Goal: Find specific page/section

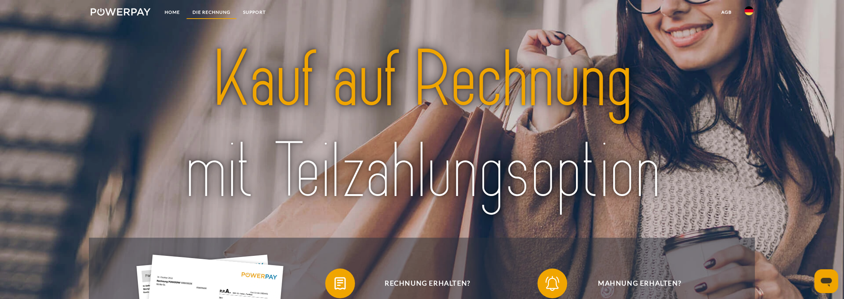
click at [206, 12] on link "DIE RECHNUNG" at bounding box center [211, 12] width 51 height 13
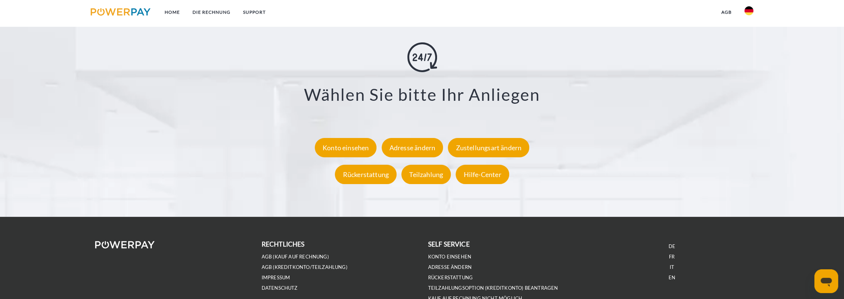
scroll to position [1397, 0]
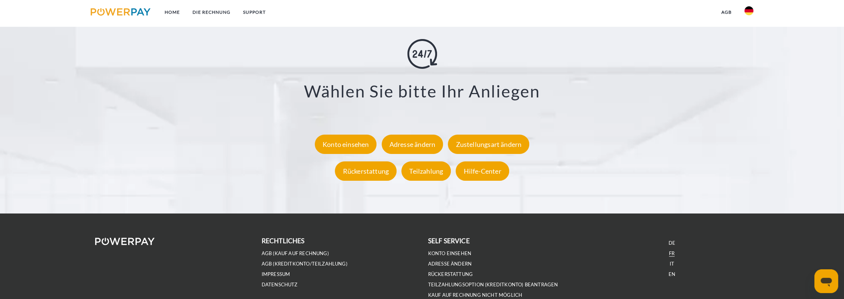
click at [669, 251] on link "FR" at bounding box center [672, 253] width 6 height 6
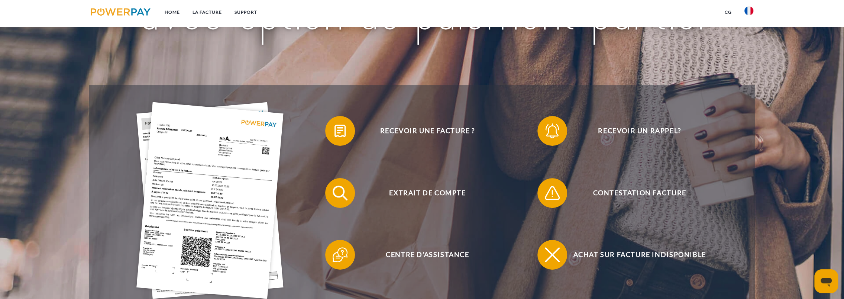
scroll to position [186, 0]
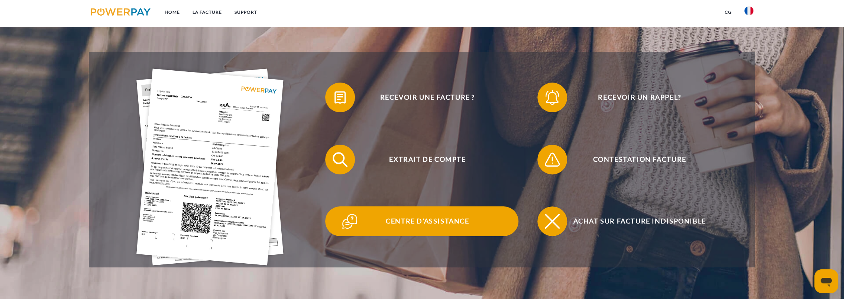
click at [422, 221] on span "Centre d'assistance" at bounding box center [427, 221] width 182 height 30
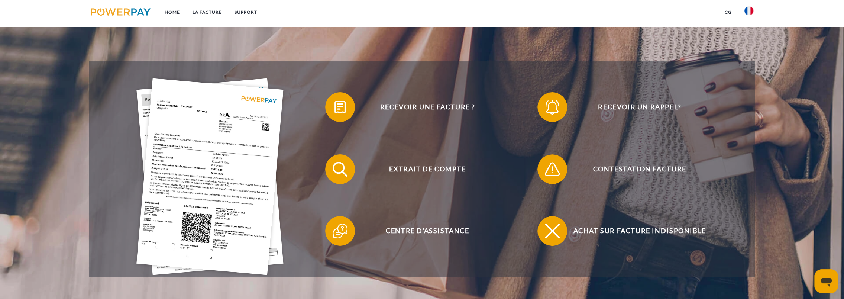
scroll to position [186, 0]
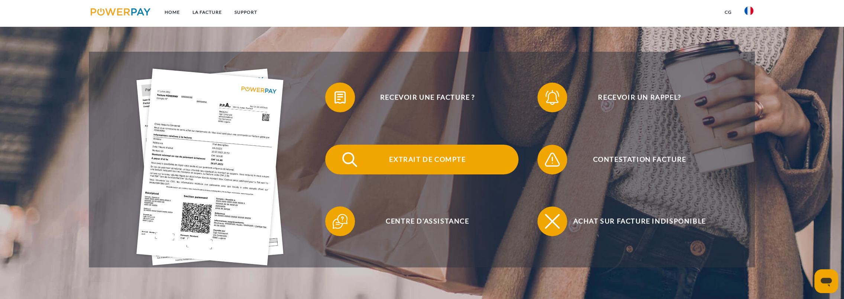
click at [421, 159] on span "Extrait de compte" at bounding box center [427, 160] width 182 height 30
